Goal: Task Accomplishment & Management: Use online tool/utility

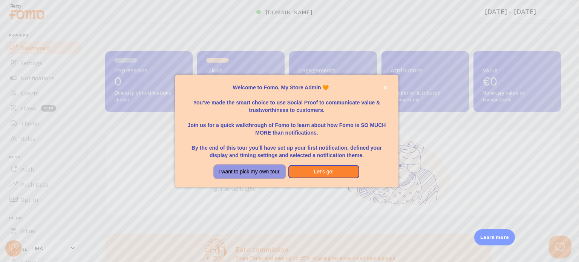
click at [252, 173] on button "I want to pick my own tour." at bounding box center [249, 172] width 71 height 14
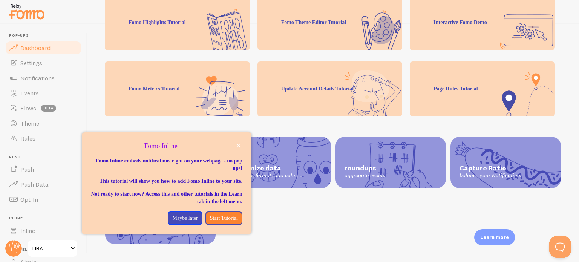
click at [42, 49] on span "Dashboard" at bounding box center [35, 48] width 30 height 8
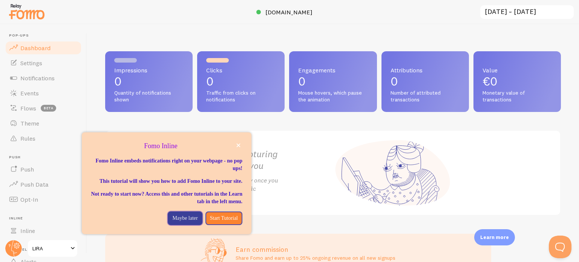
click at [172, 222] on p "Maybe later" at bounding box center [184, 219] width 25 height 8
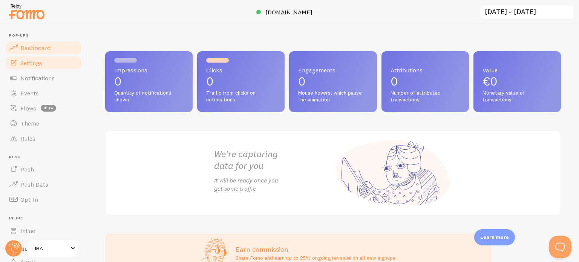
click at [32, 64] on span "Settings" at bounding box center [31, 63] width 22 height 8
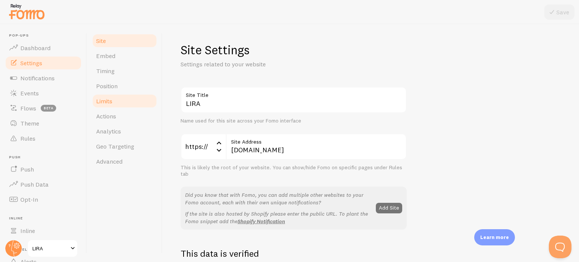
click at [121, 103] on link "Limits" at bounding box center [125, 101] width 66 height 15
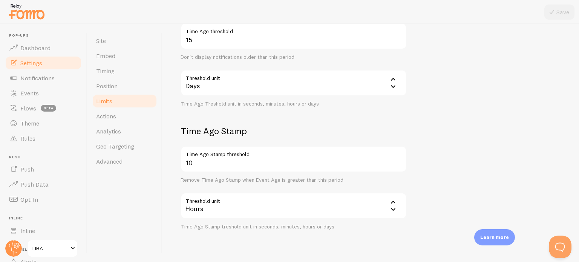
scroll to position [226, 0]
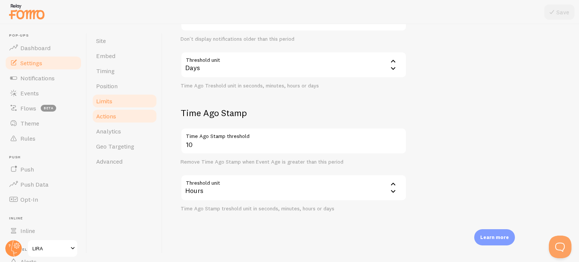
click at [123, 115] on link "Actions" at bounding box center [125, 116] width 66 height 15
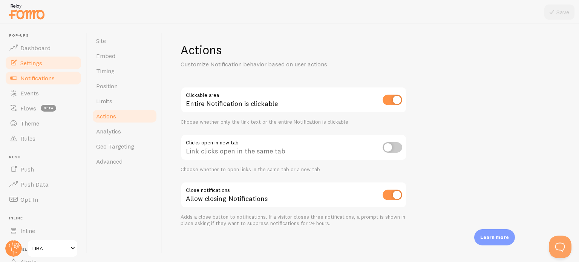
click at [32, 81] on span "Notifications" at bounding box center [37, 78] width 34 height 8
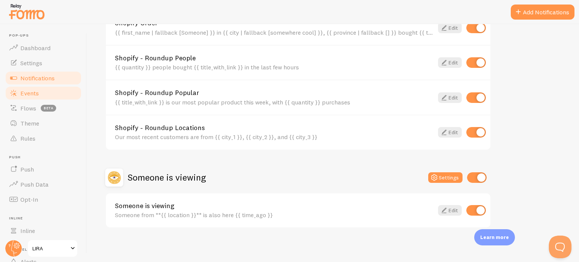
click at [42, 92] on link "Events" at bounding box center [44, 93] width 78 height 15
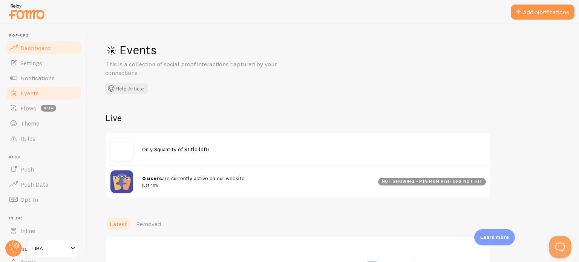
click at [44, 47] on span "Dashboard" at bounding box center [35, 48] width 30 height 8
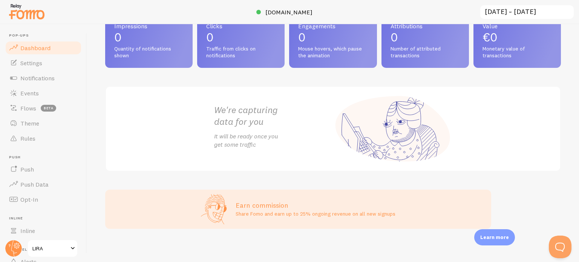
scroll to position [47, 0]
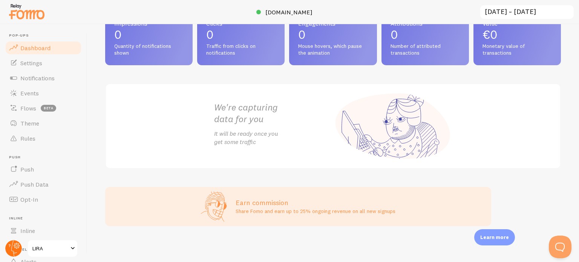
click at [14, 249] on circle at bounding box center [13, 248] width 17 height 17
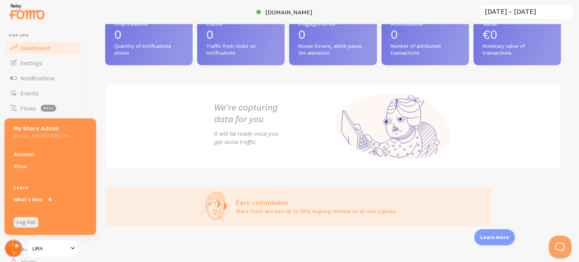
click at [13, 248] on circle at bounding box center [13, 248] width 17 height 17
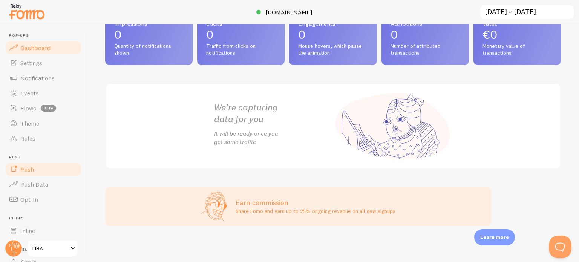
click at [43, 172] on link "Push" at bounding box center [44, 169] width 78 height 15
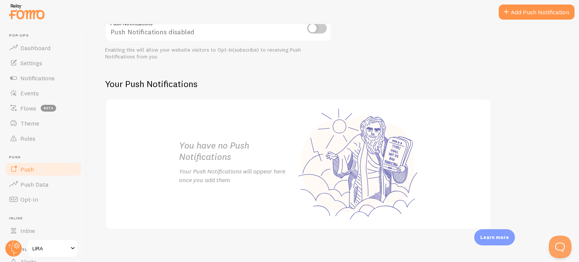
scroll to position [109, 0]
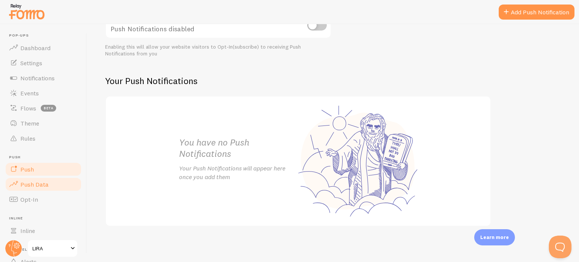
click at [26, 185] on span "Push Data" at bounding box center [34, 185] width 28 height 8
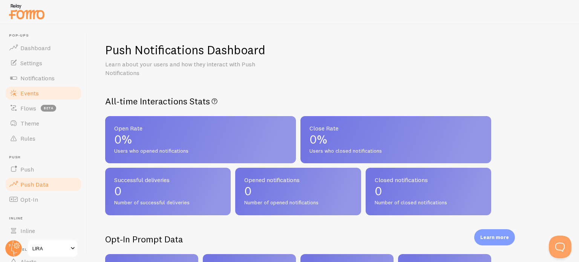
click at [31, 89] on span "Events" at bounding box center [29, 93] width 18 height 8
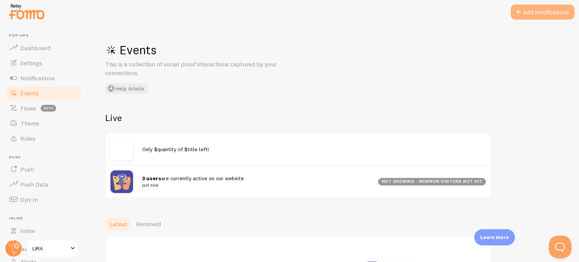
click at [531, 12] on button "Add Notifications" at bounding box center [543, 12] width 64 height 15
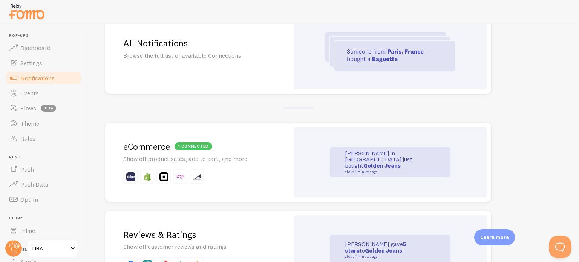
scroll to position [48, 0]
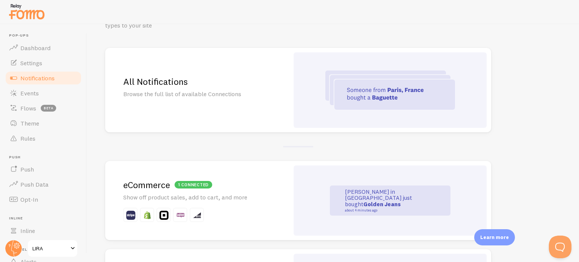
click at [197, 77] on h2 "All Notifications" at bounding box center [197, 82] width 148 height 12
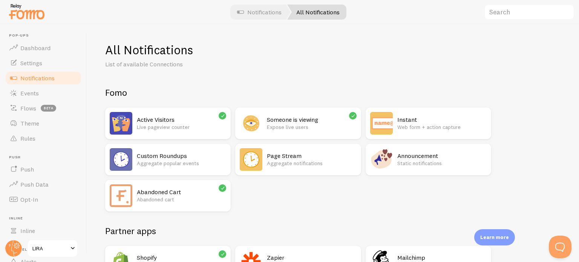
click at [316, 158] on h2 "Page Stream" at bounding box center [311, 156] width 89 height 8
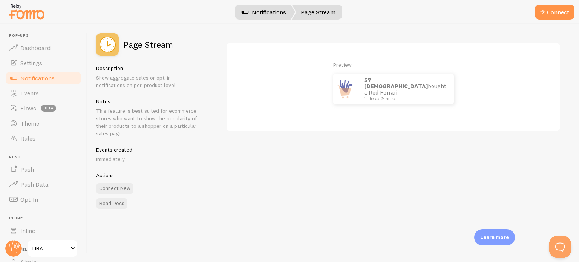
click at [264, 12] on link "Notifications" at bounding box center [264, 12] width 63 height 15
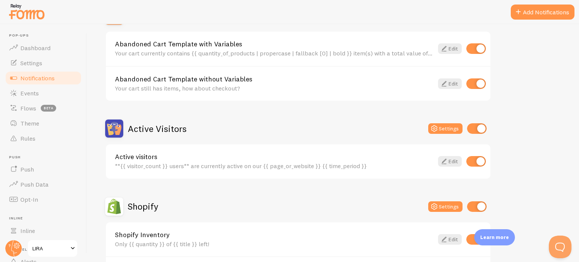
scroll to position [113, 0]
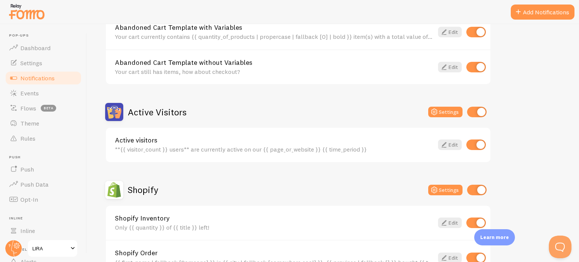
click at [476, 143] on input "checkbox" at bounding box center [476, 145] width 20 height 11
checkbox input "false"
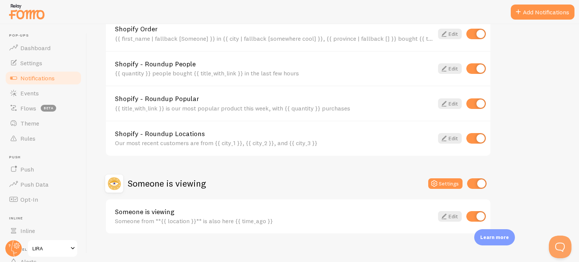
scroll to position [343, 0]
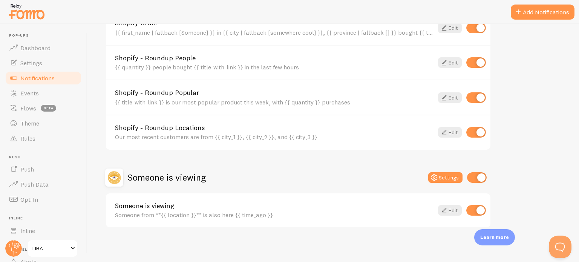
click at [474, 209] on input "checkbox" at bounding box center [476, 210] width 20 height 11
checkbox input "false"
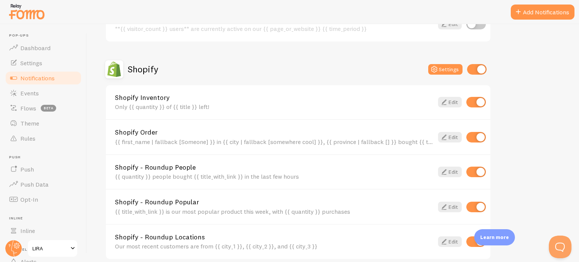
scroll to position [230, 0]
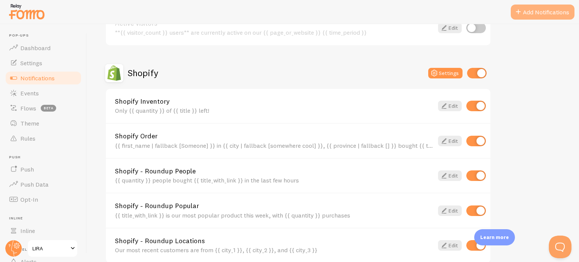
click at [540, 15] on button "Add Notifications" at bounding box center [543, 12] width 64 height 15
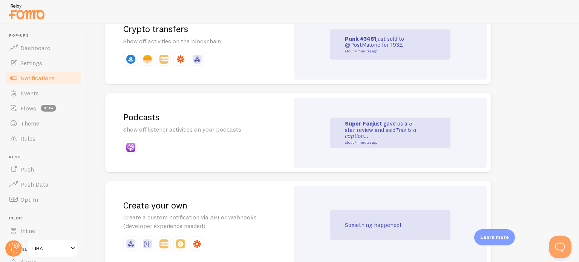
scroll to position [1673, 0]
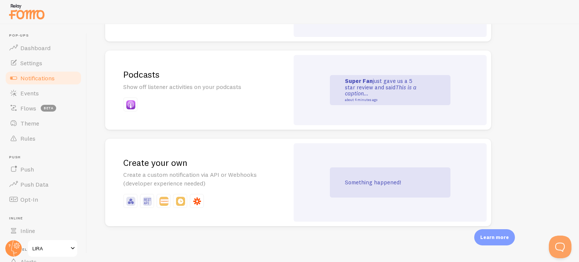
click at [353, 183] on p "Something happened!" at bounding box center [382, 182] width 75 height 6
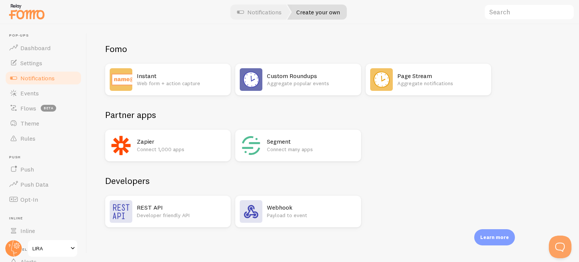
scroll to position [45, 0]
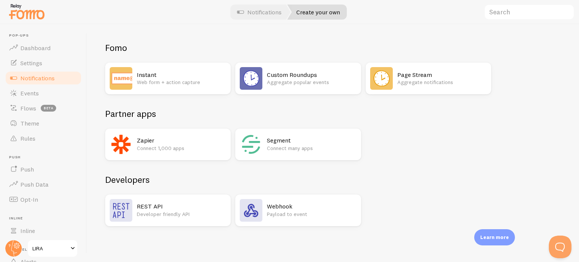
click at [289, 86] on p "Aggregate popular events" at bounding box center [311, 82] width 89 height 8
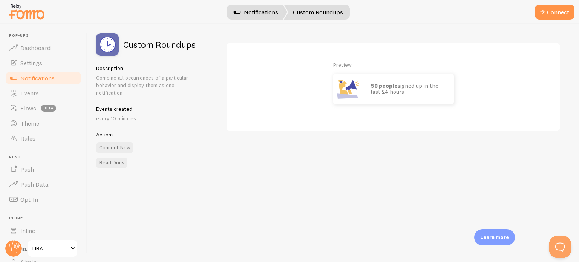
click at [260, 13] on link "Notifications" at bounding box center [256, 12] width 63 height 15
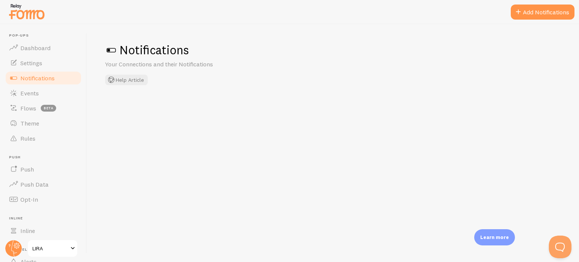
checkbox input "false"
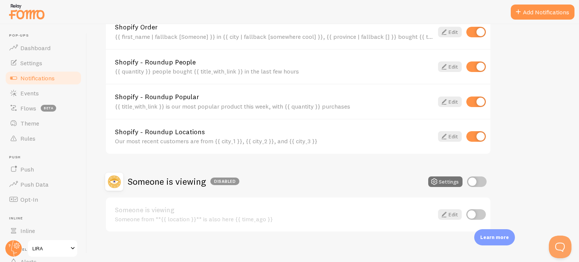
scroll to position [343, 0]
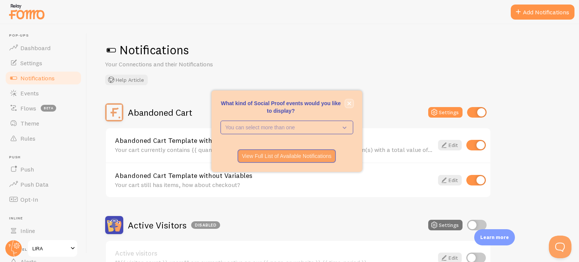
click at [349, 107] on button "close," at bounding box center [349, 104] width 8 height 8
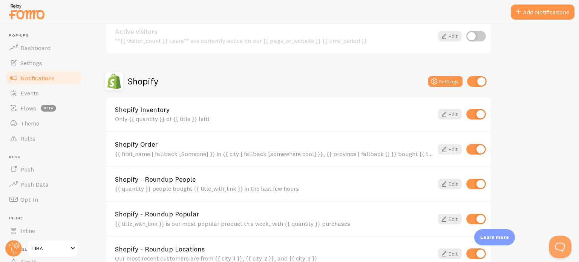
scroll to position [226, 0]
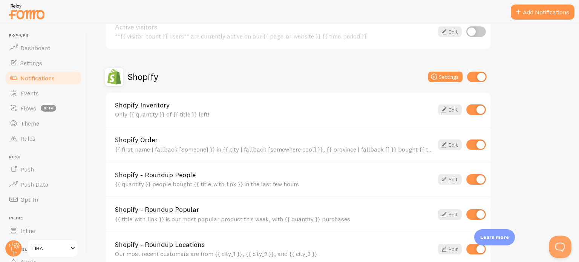
click at [476, 142] on input "checkbox" at bounding box center [476, 145] width 20 height 11
checkbox input "false"
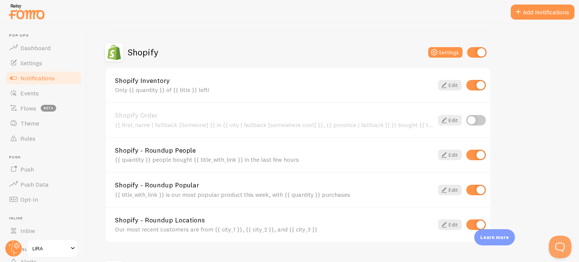
scroll to position [264, 0]
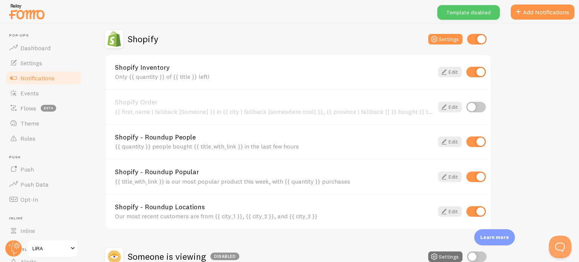
click at [477, 144] on input "checkbox" at bounding box center [476, 141] width 20 height 11
checkbox input "false"
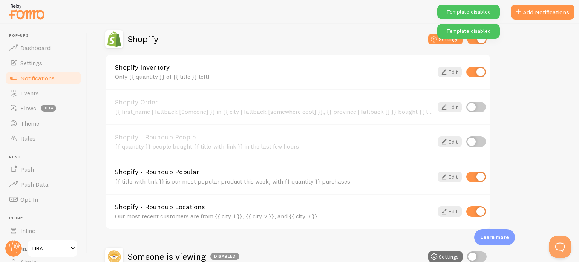
click at [478, 172] on input "checkbox" at bounding box center [476, 177] width 20 height 11
checkbox input "false"
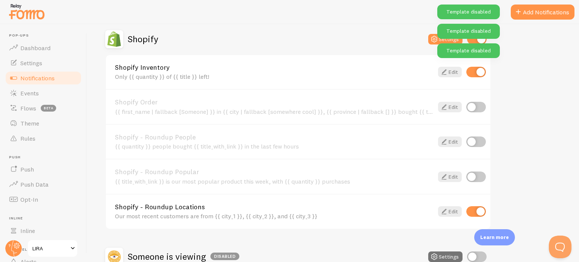
click at [472, 204] on div "Shopify - Roundup Locations Our most recent customers are from {{ city_1 }}, {{…" at bounding box center [298, 211] width 385 height 35
click at [472, 206] on input "checkbox" at bounding box center [476, 211] width 20 height 11
checkbox input "false"
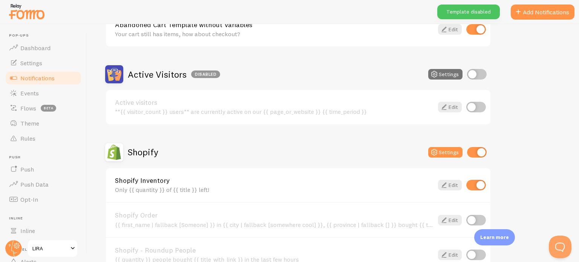
scroll to position [0, 0]
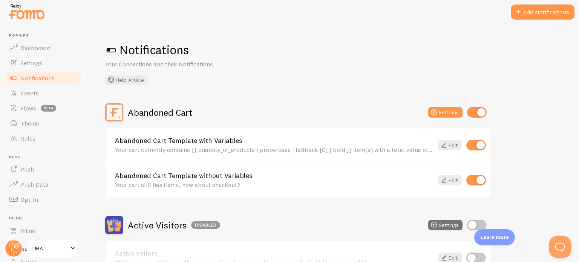
click at [474, 147] on input "checkbox" at bounding box center [476, 145] width 20 height 11
checkbox input "false"
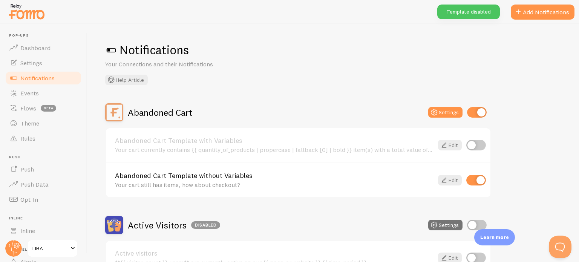
click at [474, 178] on input "checkbox" at bounding box center [476, 180] width 20 height 11
checkbox input "false"
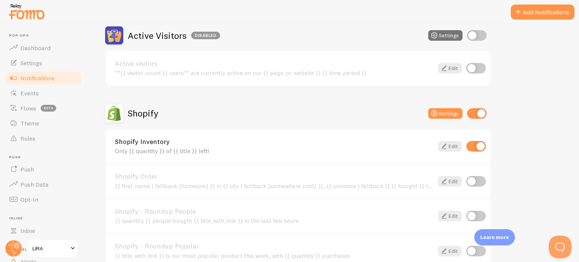
scroll to position [264, 0]
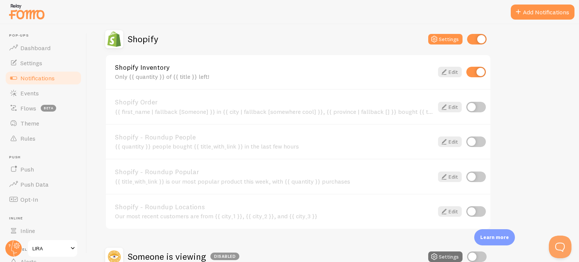
click at [222, 70] on link "Shopify Inventory" at bounding box center [274, 67] width 319 height 7
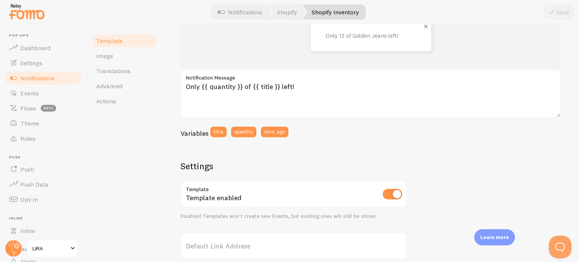
scroll to position [151, 0]
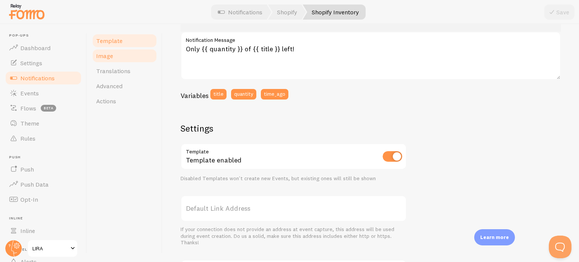
click at [120, 55] on link "Image" at bounding box center [125, 55] width 66 height 15
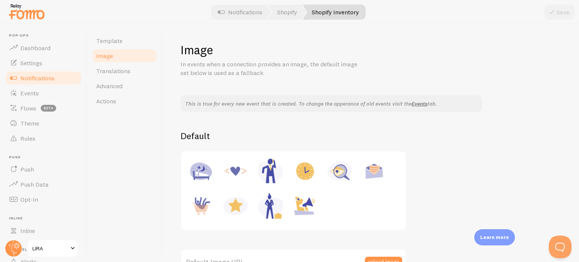
click at [305, 175] on img at bounding box center [305, 171] width 29 height 29
type input "https://fomo.com/images/widget/template_defaults/hours.jpg"
click at [557, 12] on button "Save" at bounding box center [559, 12] width 30 height 15
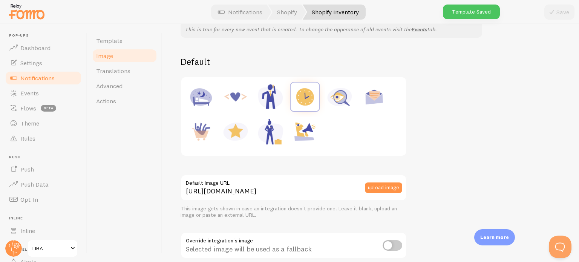
scroll to position [75, 0]
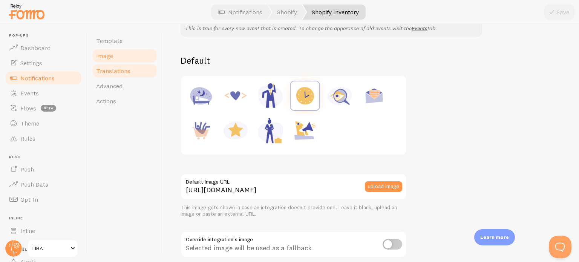
click at [135, 74] on link "Translations" at bounding box center [125, 70] width 66 height 15
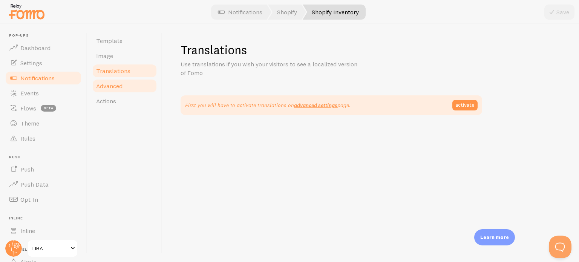
click at [122, 81] on link "Advanced" at bounding box center [125, 85] width 66 height 15
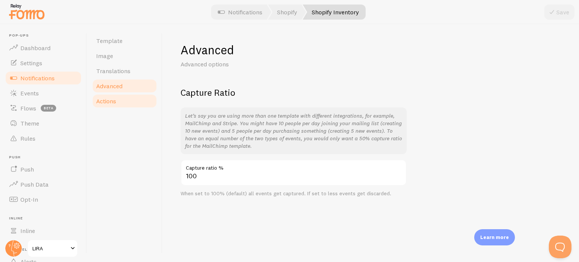
click at [121, 100] on link "Actions" at bounding box center [125, 101] width 66 height 15
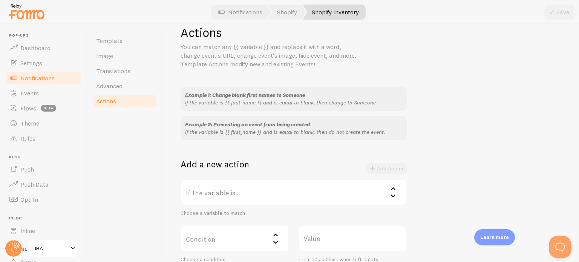
scroll to position [16, 0]
drag, startPoint x: 187, startPoint y: 163, endPoint x: 250, endPoint y: 164, distance: 62.6
click at [250, 164] on div "Add a new action Add Action" at bounding box center [294, 169] width 226 height 21
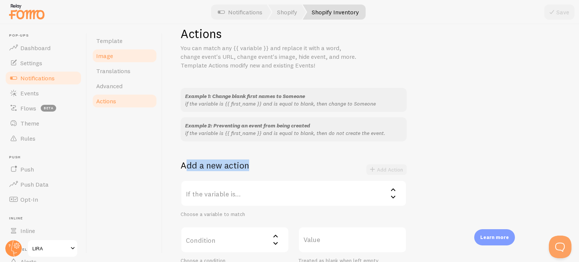
click at [126, 48] on link "Image" at bounding box center [125, 55] width 66 height 15
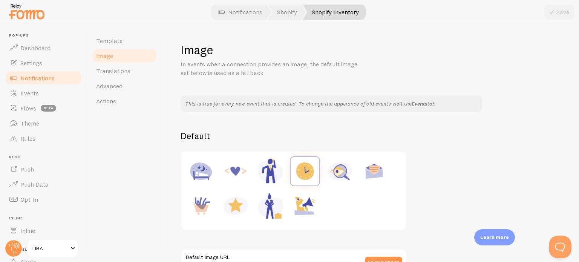
click at [352, 9] on link "Shopify Inventory" at bounding box center [334, 12] width 63 height 15
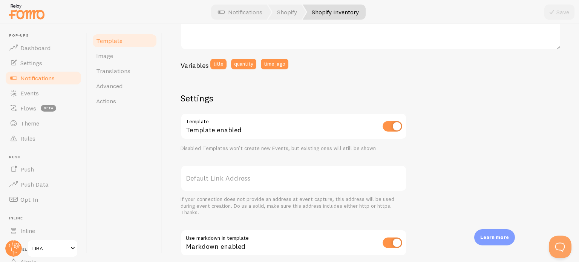
scroll to position [75, 0]
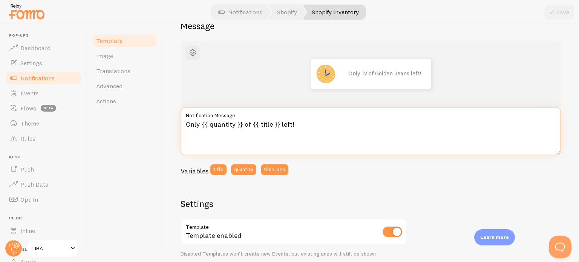
click at [265, 120] on textarea "Only {{ quantity }} of {{ title }} left!" at bounding box center [371, 131] width 380 height 48
click at [231, 121] on textarea "Only {{ quantity }} of {{ title }} left!" at bounding box center [371, 131] width 380 height 48
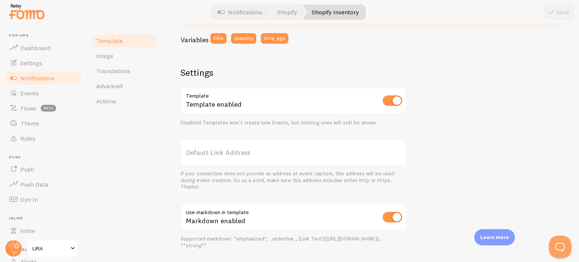
scroll to position [131, 0]
